Goal: Task Accomplishment & Management: Complete application form

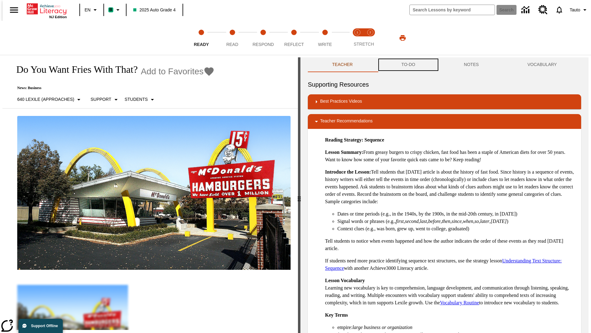
click at [408, 65] on button "TO-DO" at bounding box center [408, 64] width 63 height 15
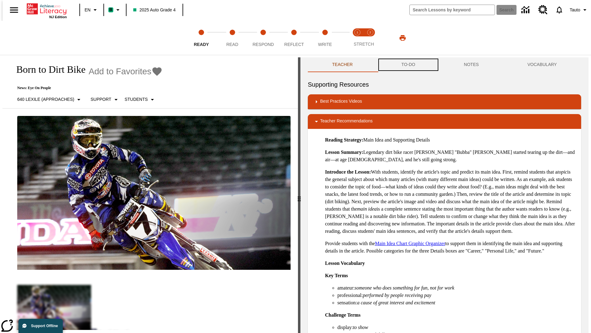
click at [408, 65] on button "TO-DO" at bounding box center [408, 64] width 63 height 15
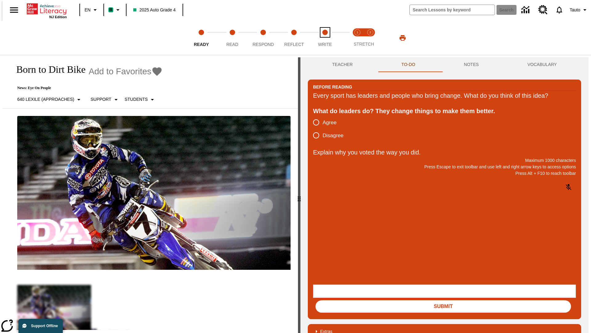
click at [325, 38] on span "Write" at bounding box center [325, 41] width 14 height 11
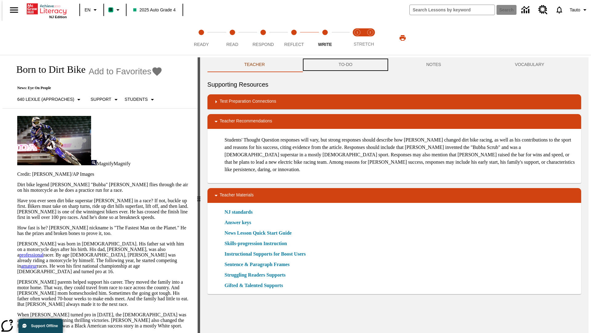
scroll to position [0, 0]
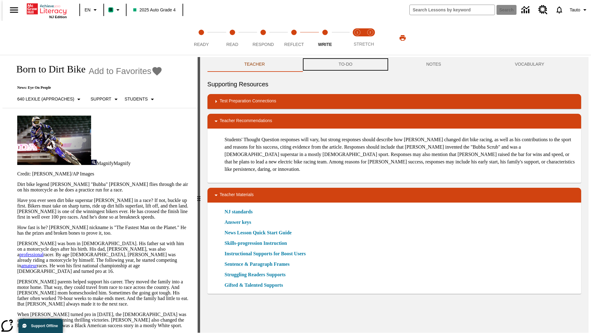
click at [345, 65] on button "TO-DO" at bounding box center [346, 64] width 88 height 15
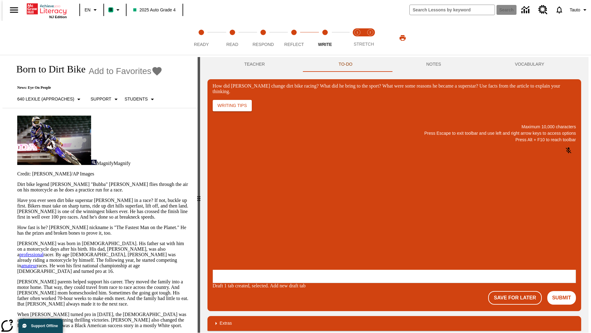
scroll to position [0, 0]
click at [519, 291] on button "Save For Later" at bounding box center [514, 298] width 53 height 14
